Goal: Transaction & Acquisition: Purchase product/service

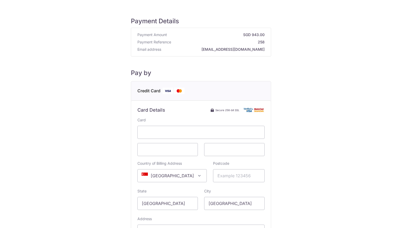
click at [156, 128] on span at bounding box center [201, 132] width 127 height 13
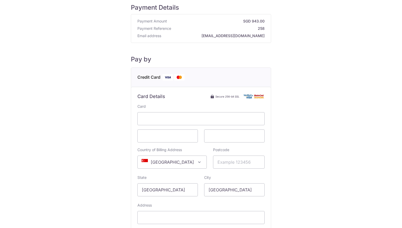
scroll to position [32, 0]
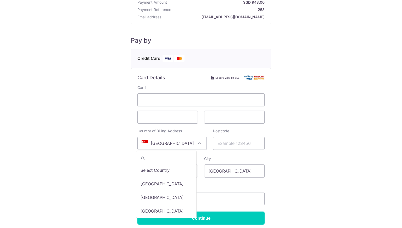
click at [177, 141] on span "[GEOGRAPHIC_DATA]" at bounding box center [172, 143] width 69 height 13
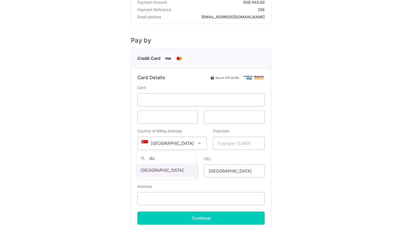
scroll to position [0, 0]
type input "d"
type input "united"
select select "2"
click at [224, 169] on input "[GEOGRAPHIC_DATA]" at bounding box center [234, 171] width 61 height 13
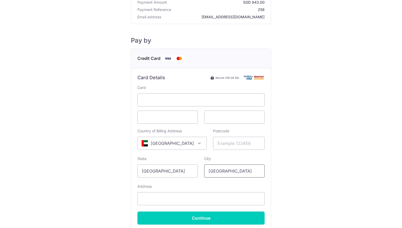
type input "S"
type input "[GEOGRAPHIC_DATA]"
click at [234, 144] on input "Postcode" at bounding box center [239, 143] width 52 height 13
type input "000000"
click at [187, 171] on input "[GEOGRAPHIC_DATA]" at bounding box center [168, 171] width 61 height 13
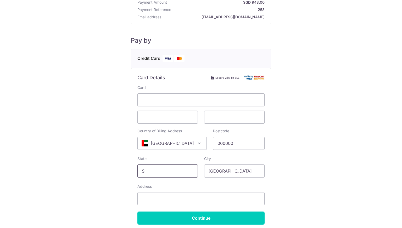
type input "S"
type input "[GEOGRAPHIC_DATA]"
click at [223, 174] on input "[GEOGRAPHIC_DATA]" at bounding box center [234, 171] width 61 height 13
type input "I"
type input "Oud Metha"
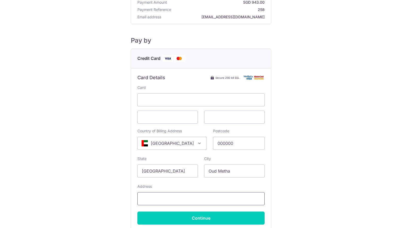
click at [190, 198] on input "Address" at bounding box center [201, 199] width 127 height 13
type input "[STREET_ADDRESS][PERSON_NAME]"
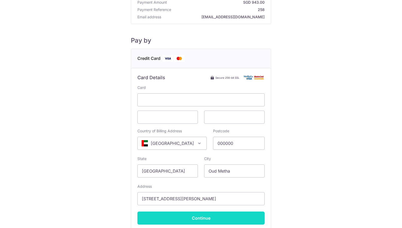
click at [199, 220] on input "Continue" at bounding box center [201, 218] width 127 height 13
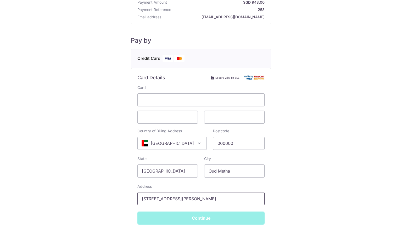
type input "**** 7925"
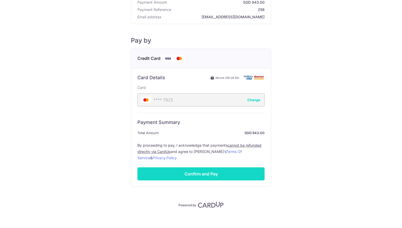
click at [219, 176] on input "Confirm and Pay" at bounding box center [201, 174] width 127 height 13
